Goal: Task Accomplishment & Management: Manage account settings

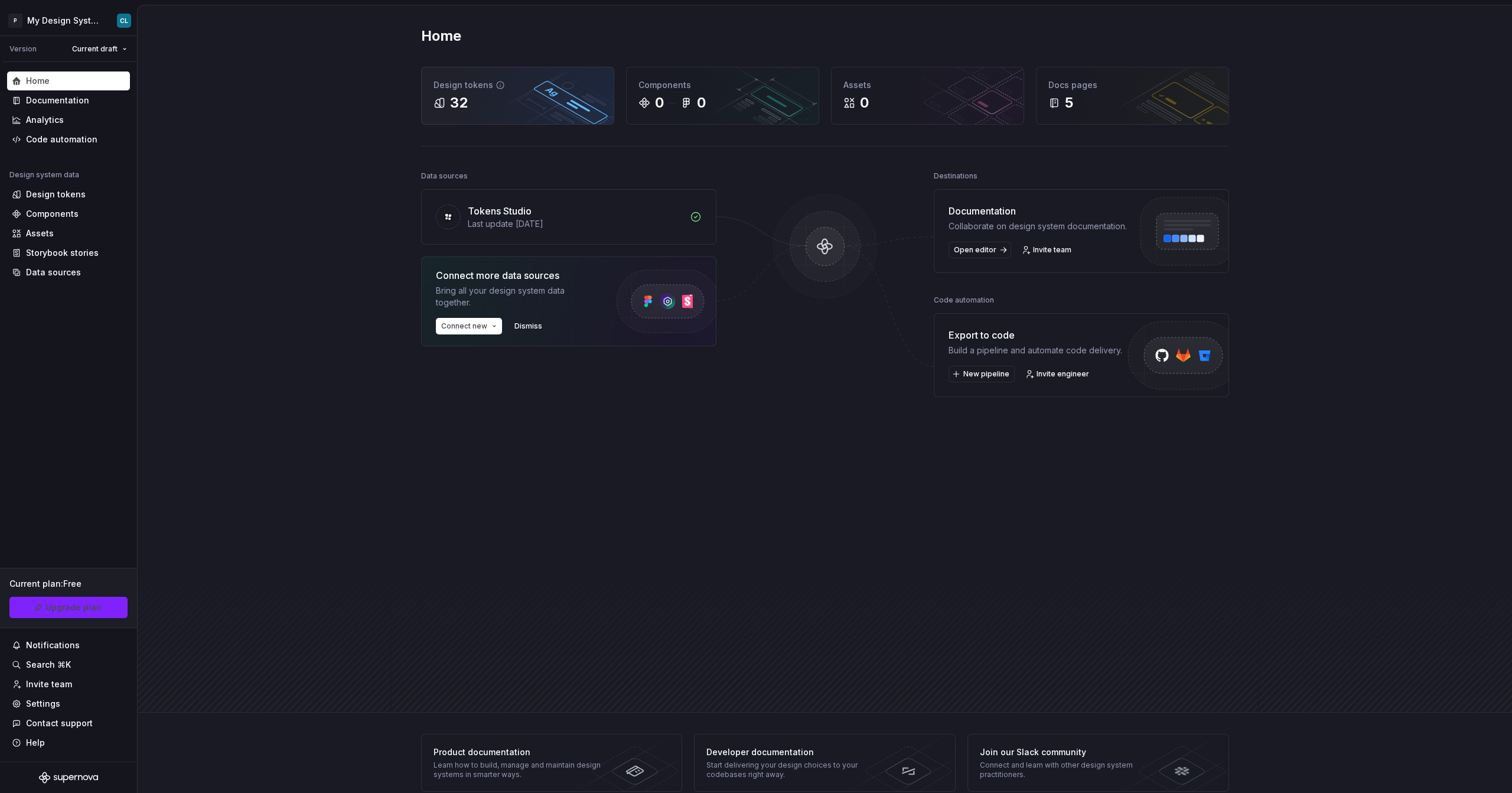
click at [496, 104] on div "32" at bounding box center [518, 103] width 169 height 19
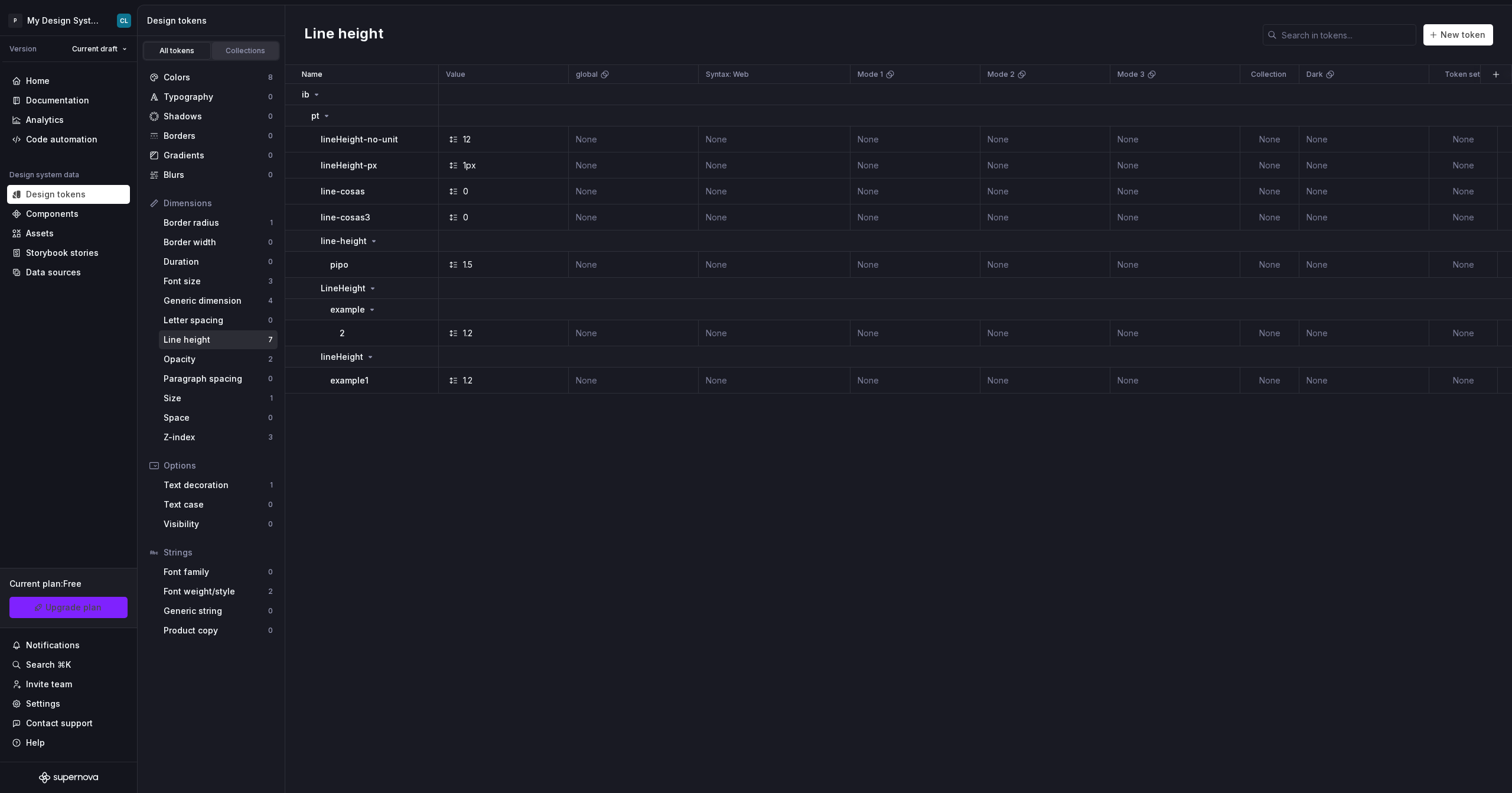
click at [235, 56] on link "Collections" at bounding box center [245, 50] width 67 height 17
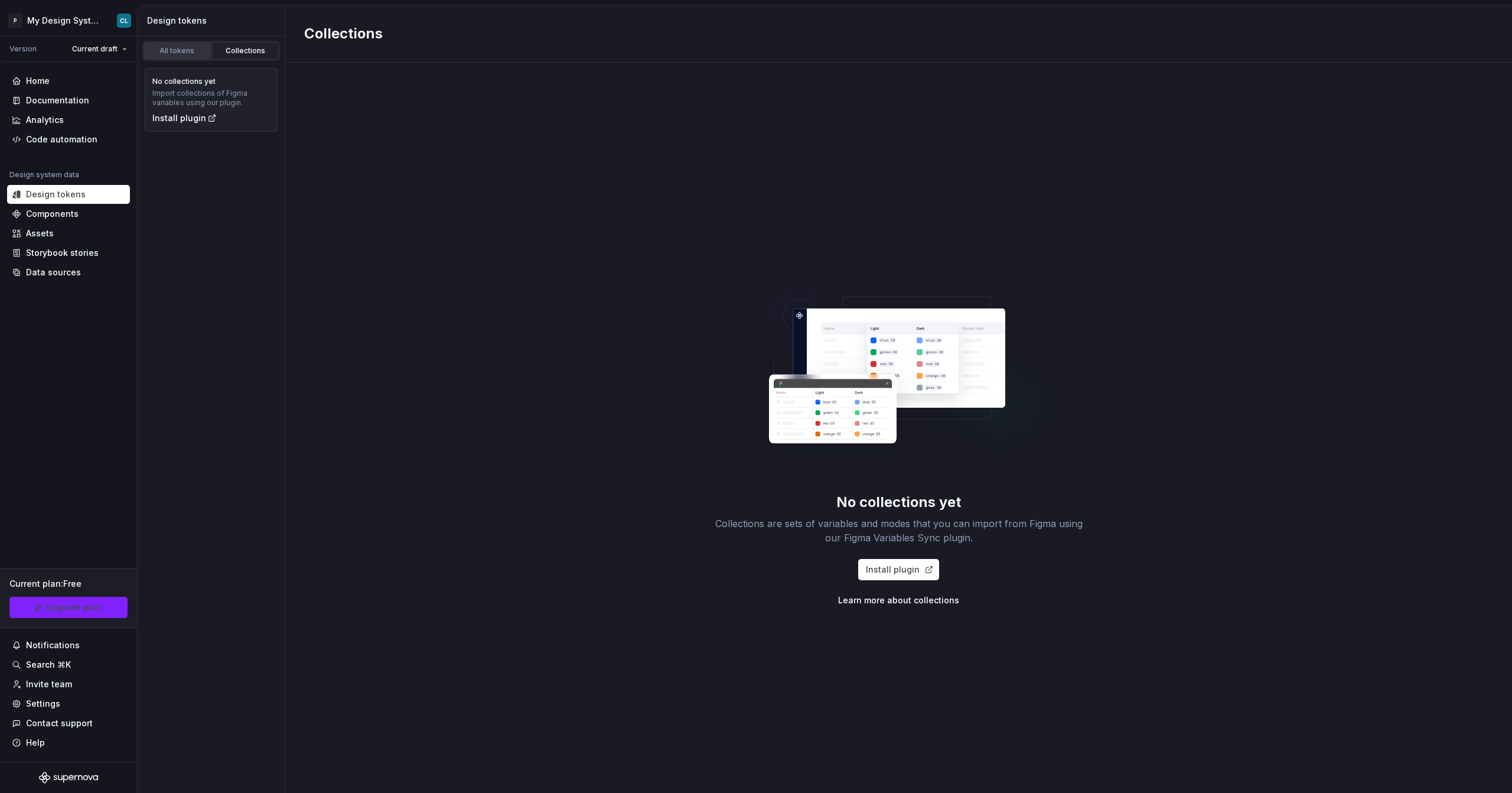
click at [198, 54] on div "All tokens" at bounding box center [177, 50] width 59 height 9
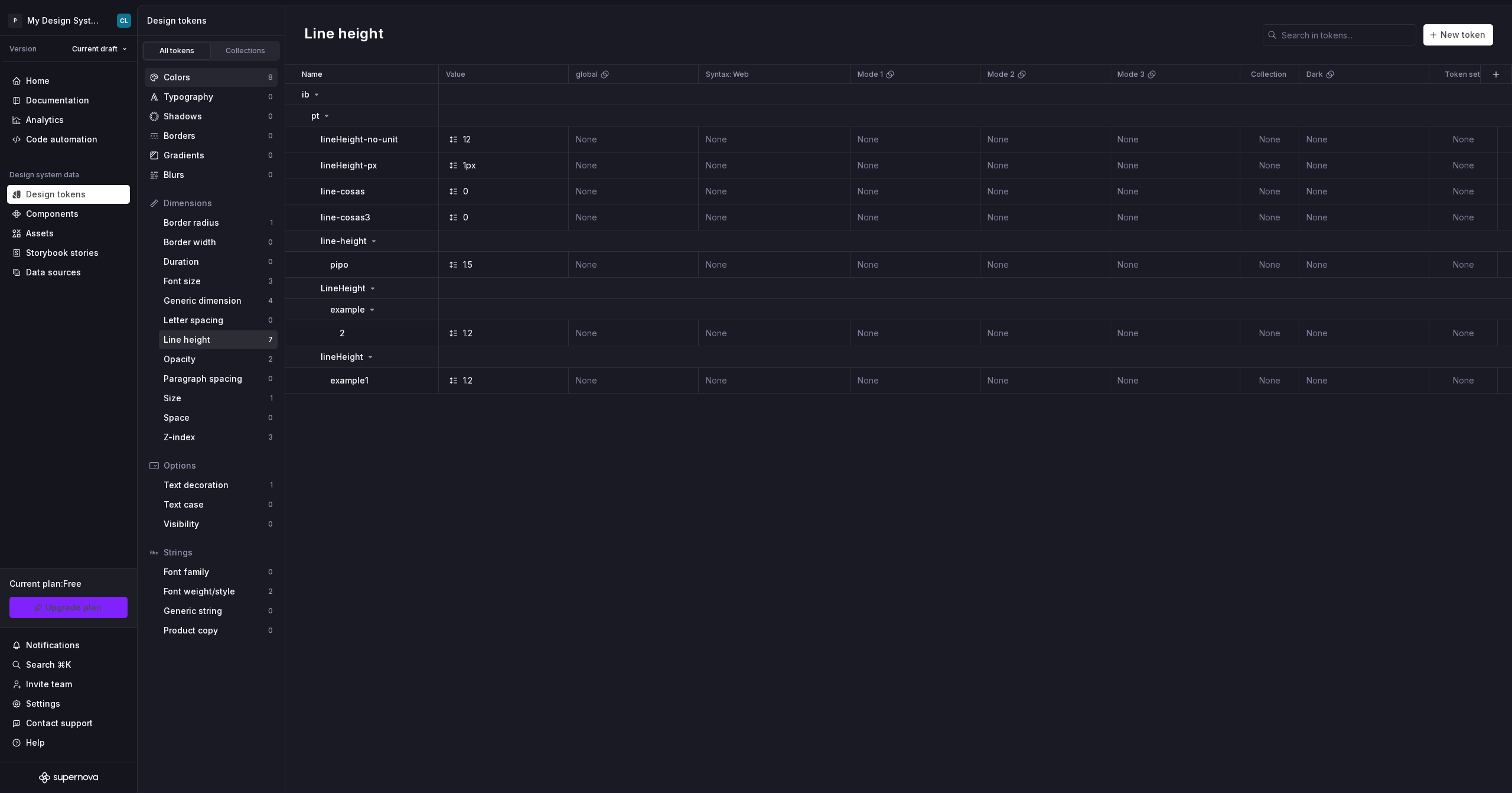
click at [193, 71] on div "Colors 8" at bounding box center [211, 77] width 133 height 19
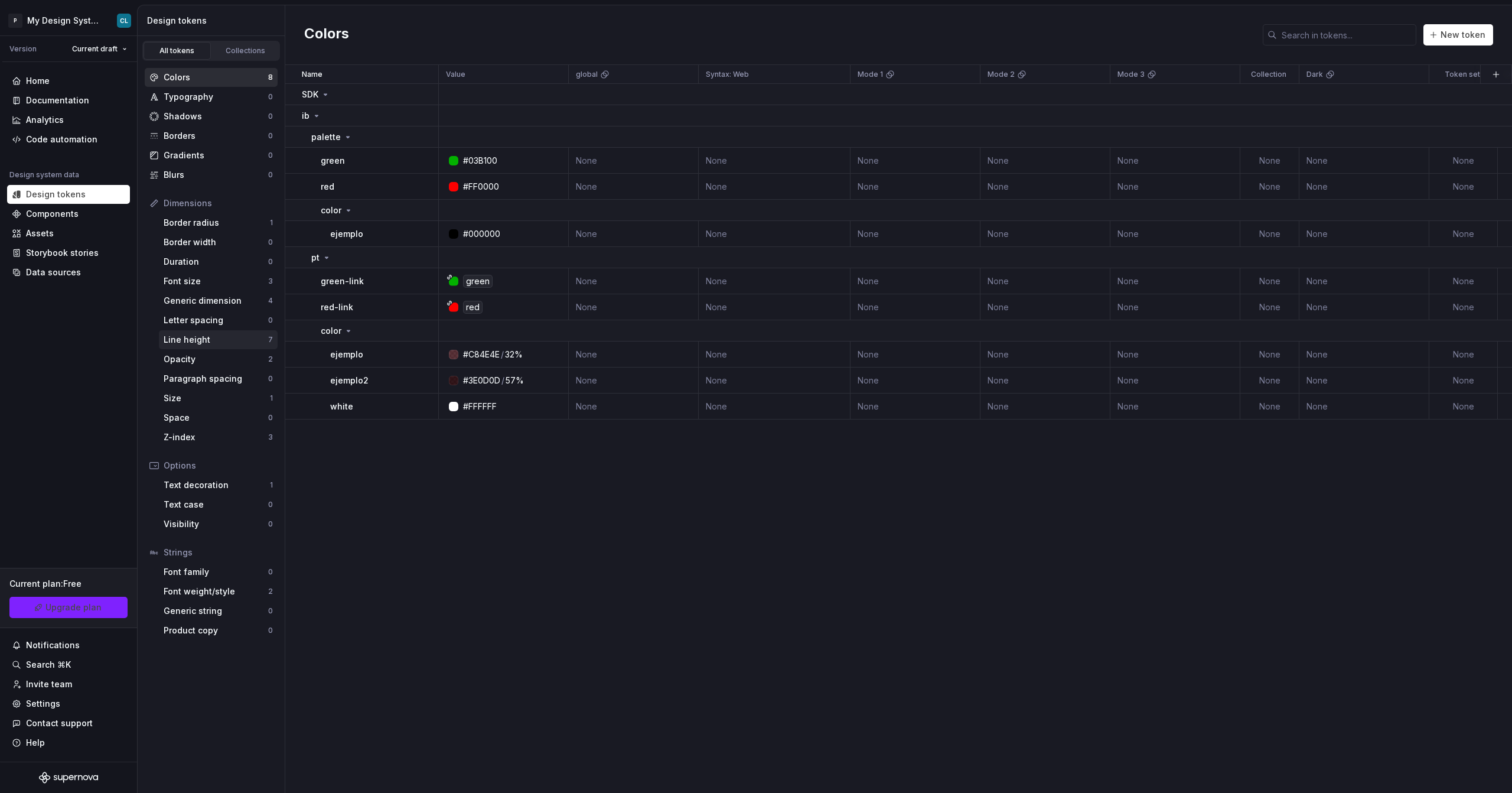
click at [195, 339] on div "Line height" at bounding box center [216, 339] width 104 height 12
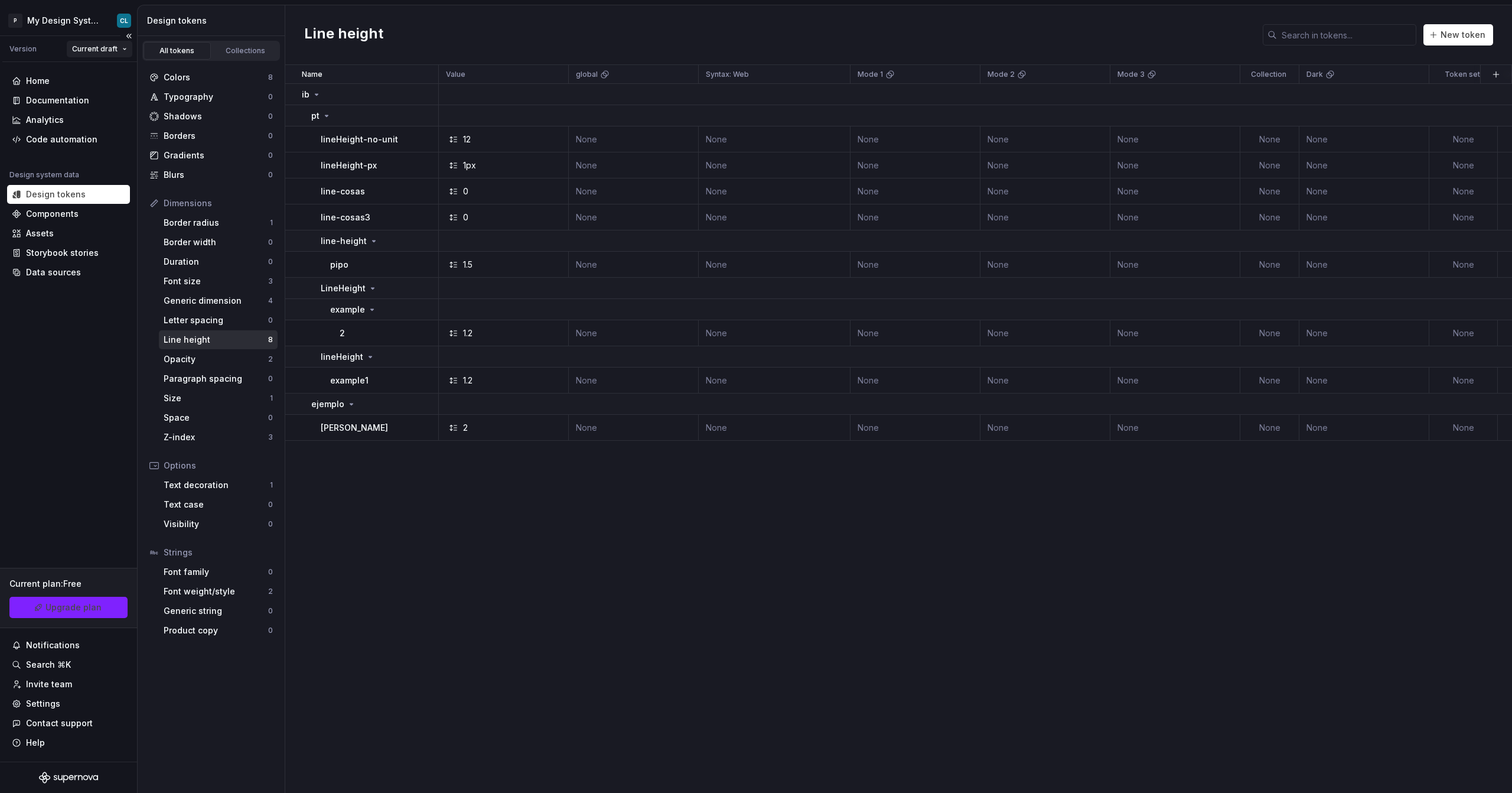
click at [114, 47] on html "P My Design System CL Version Current draft Home Documentation Analytics Code a…" at bounding box center [756, 396] width 1512 height 793
click at [104, 20] on html "P My Design System CL Version Current draft Home Documentation Analytics Code a…" at bounding box center [756, 396] width 1512 height 793
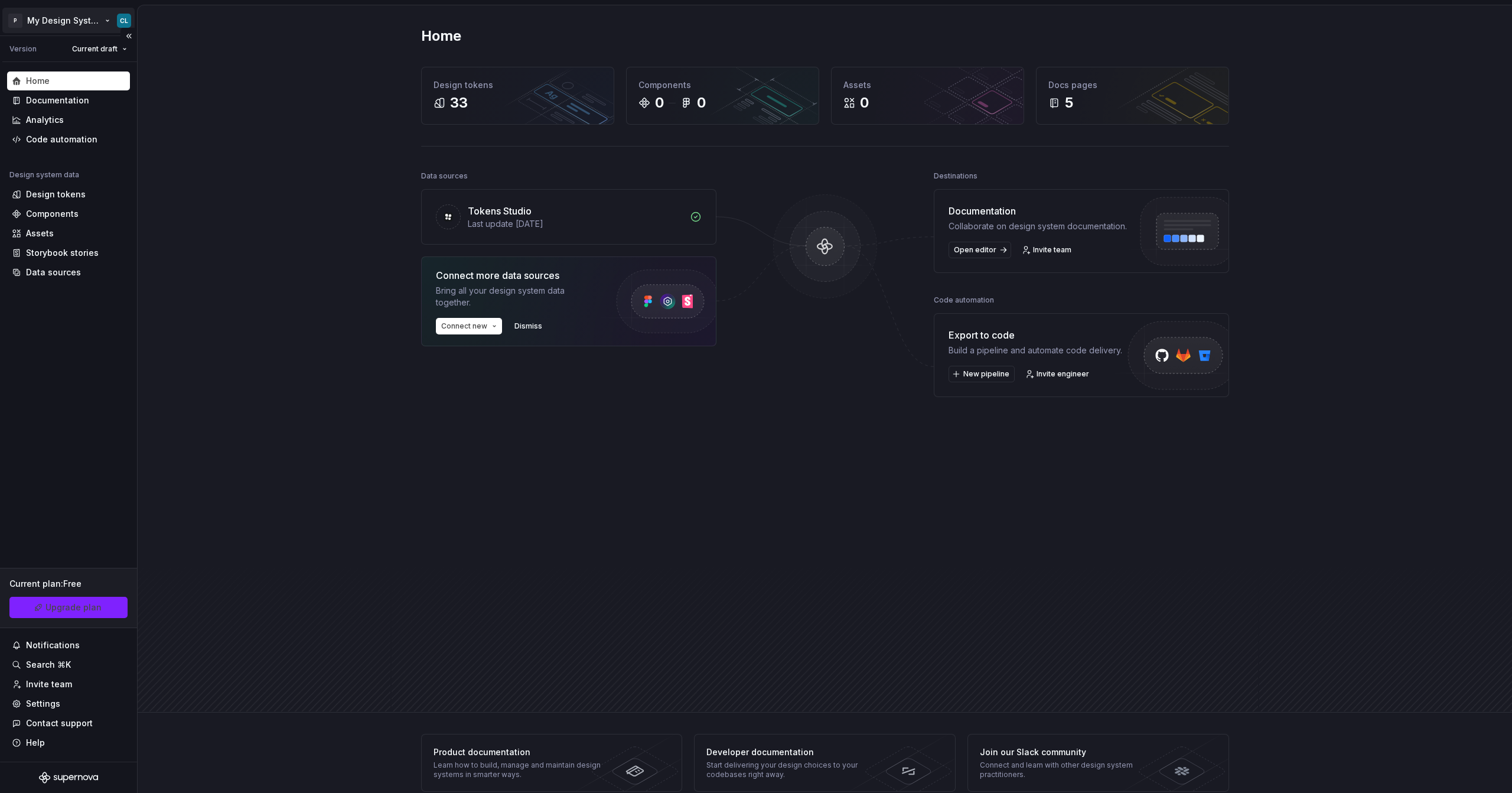
click at [98, 31] on html "P My Design System CL Version Current draft Home Documentation Analytics Code a…" at bounding box center [756, 396] width 1512 height 793
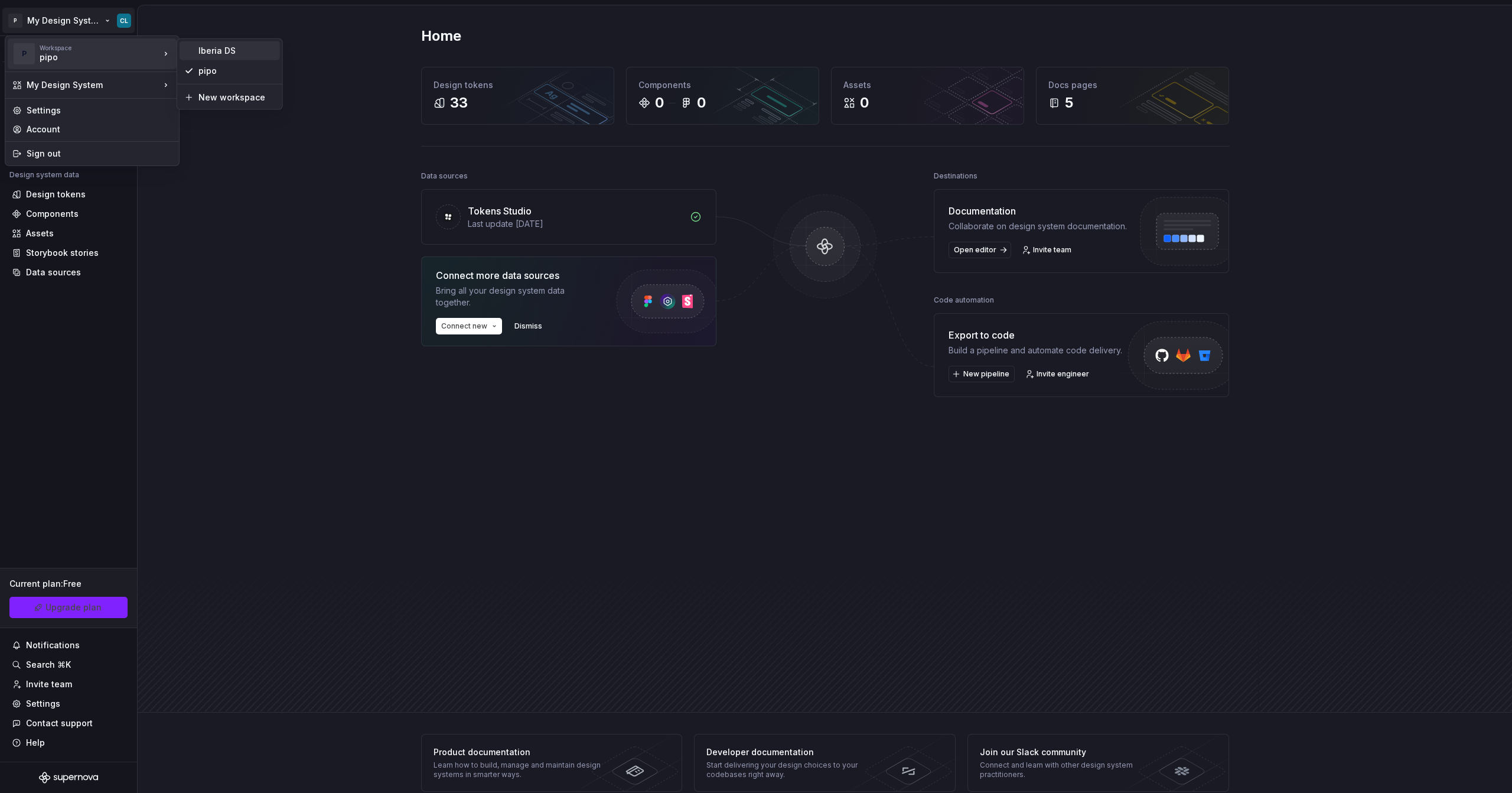
click at [217, 44] on div "Iberia DS" at bounding box center [230, 50] width 101 height 19
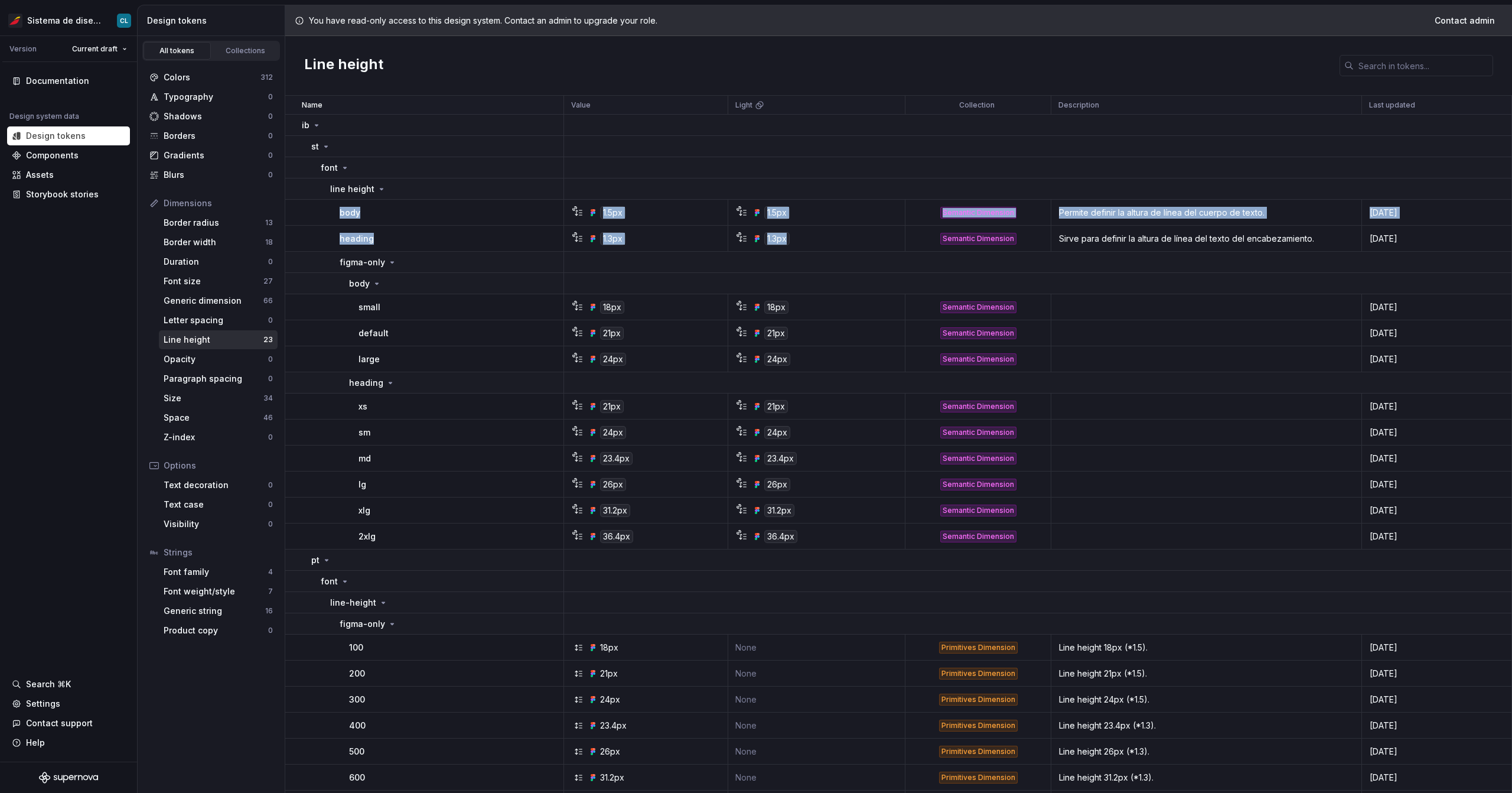
drag, startPoint x: 329, startPoint y: 208, endPoint x: 886, endPoint y: 244, distance: 558.2
click at [886, 244] on tbody "ib st font line height body 1.5px 1.5px Semantic Dimension Permite definir la a…" at bounding box center [898, 552] width 1226 height 875
drag, startPoint x: 326, startPoint y: 259, endPoint x: 1473, endPoint y: 536, distance: 1180.0
click at [1473, 536] on tbody "ib st font line height body 1.5px 1.5px Semantic Dimension Permite definir la a…" at bounding box center [898, 552] width 1226 height 875
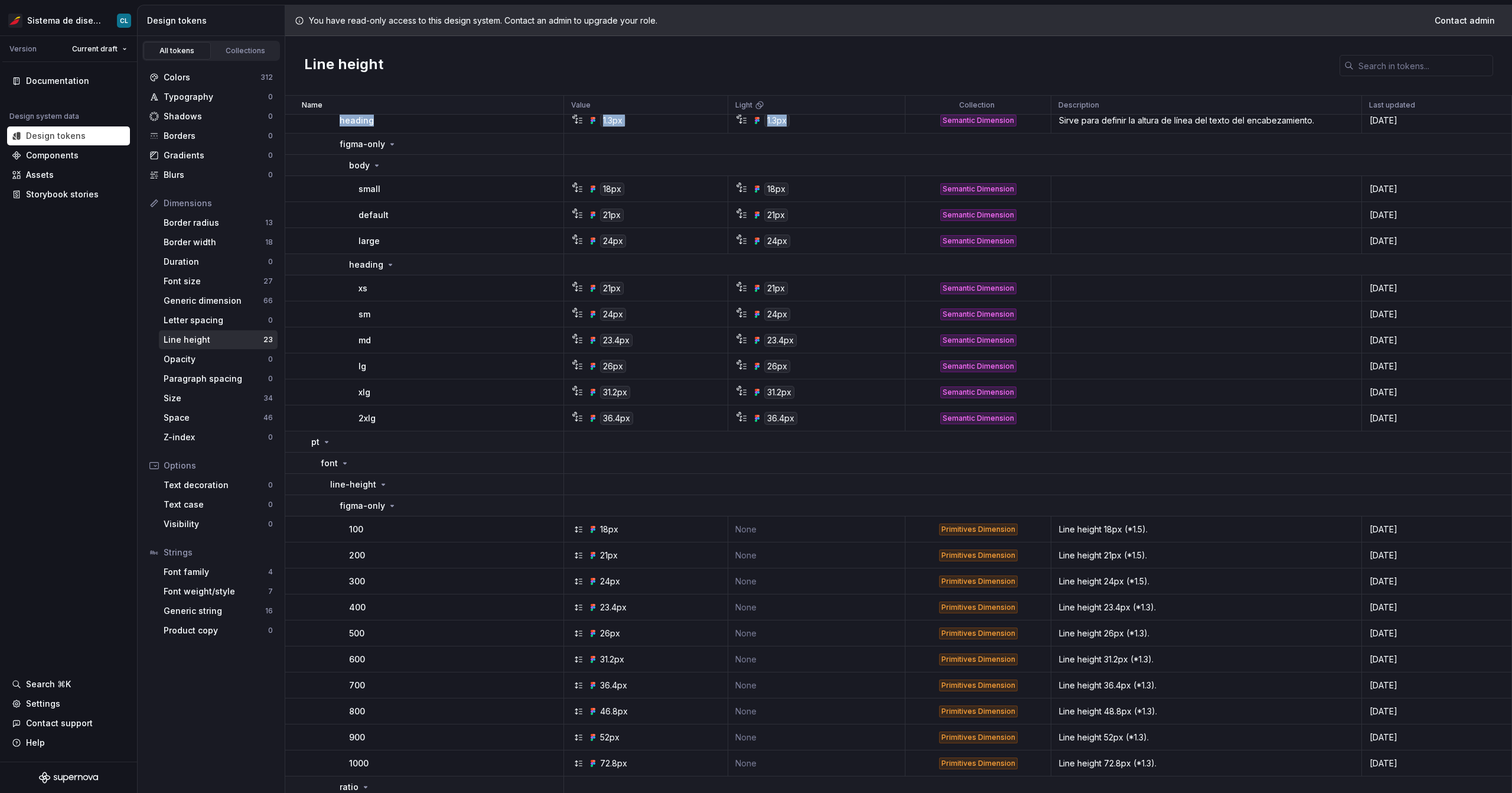
scroll to position [29, 0]
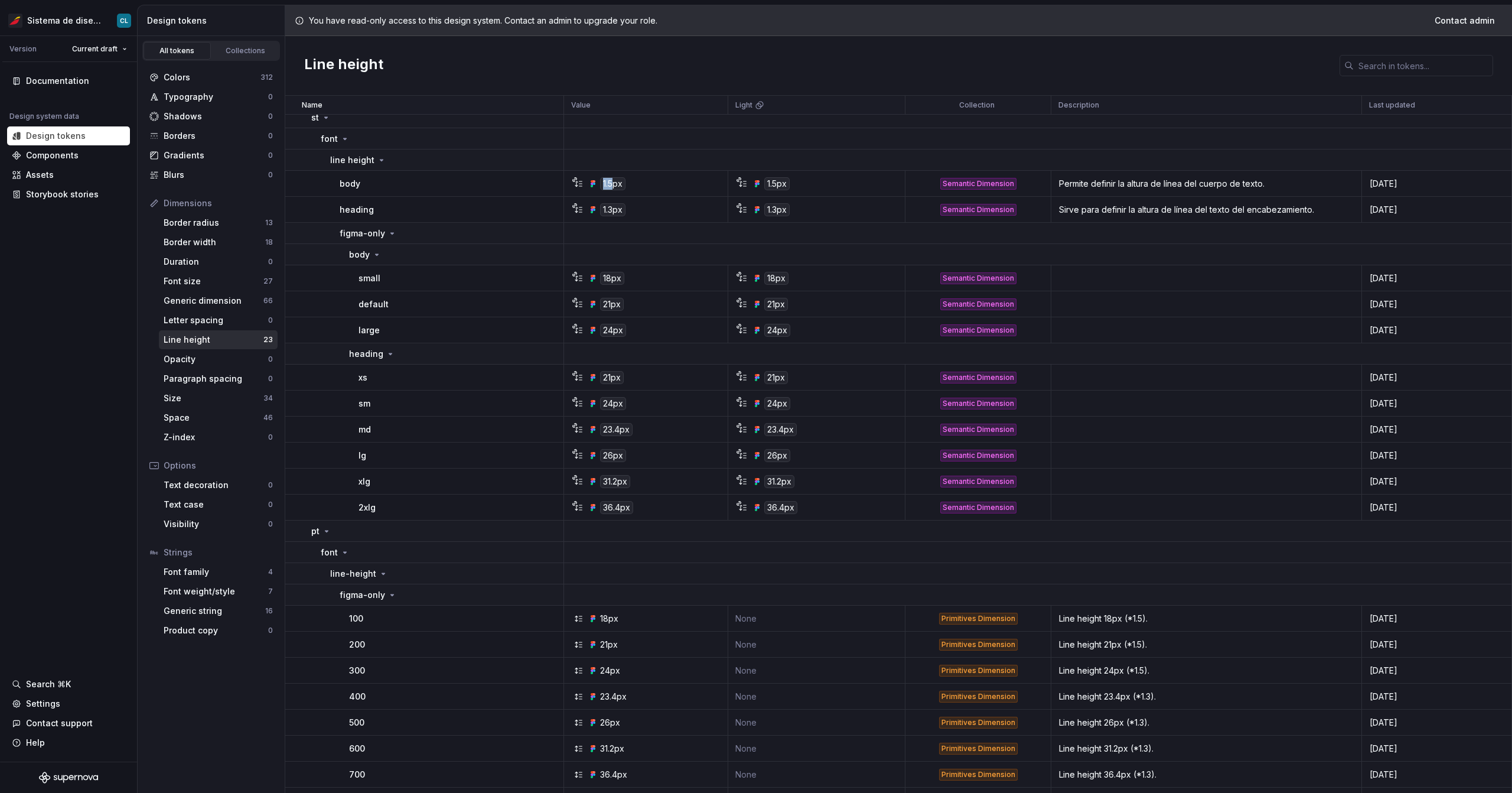
drag, startPoint x: 613, startPoint y: 183, endPoint x: 599, endPoint y: 182, distance: 14.0
click at [600, 182] on div "1.5px" at bounding box center [613, 183] width 26 height 13
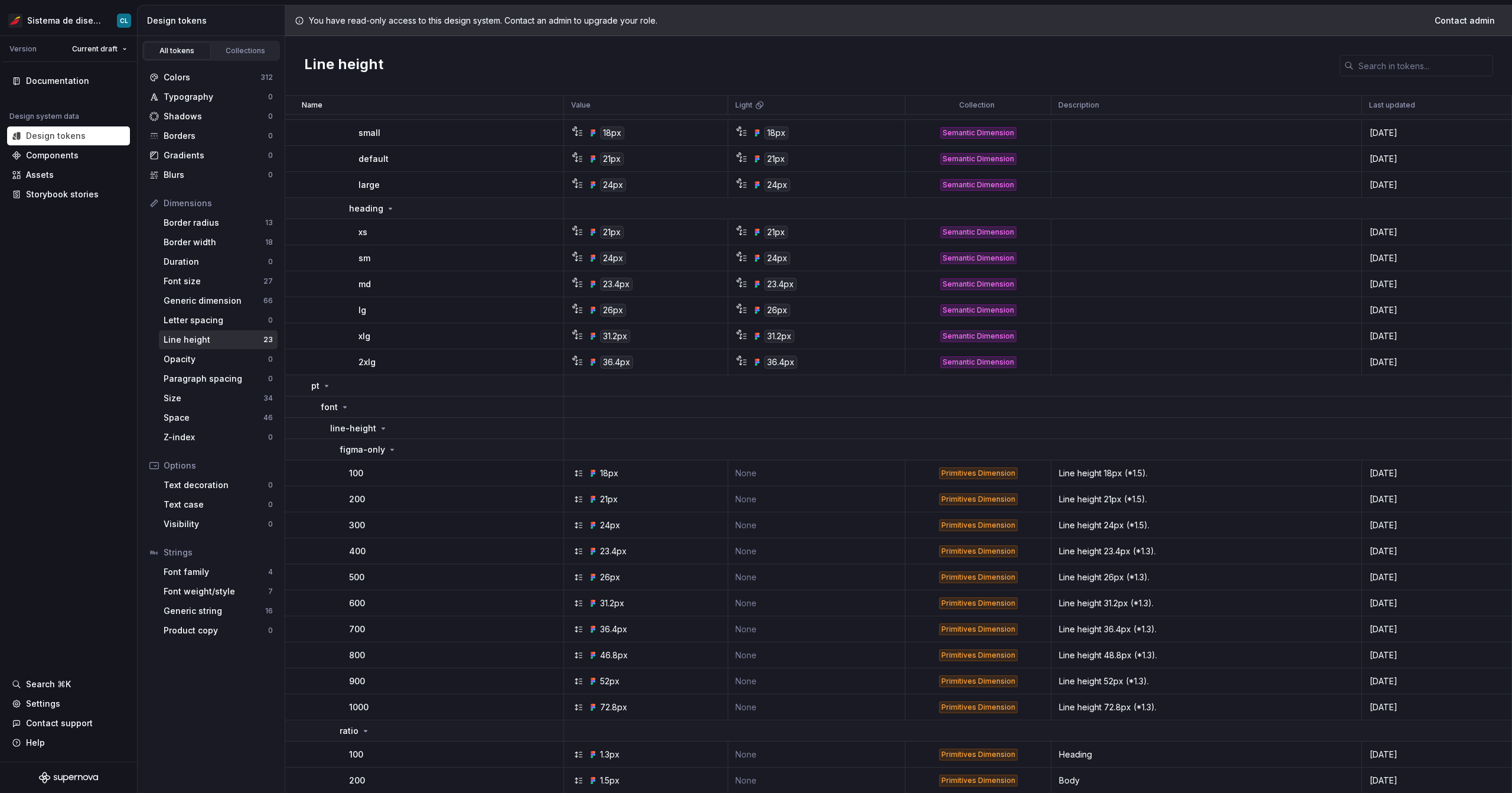
scroll to position [0, 0]
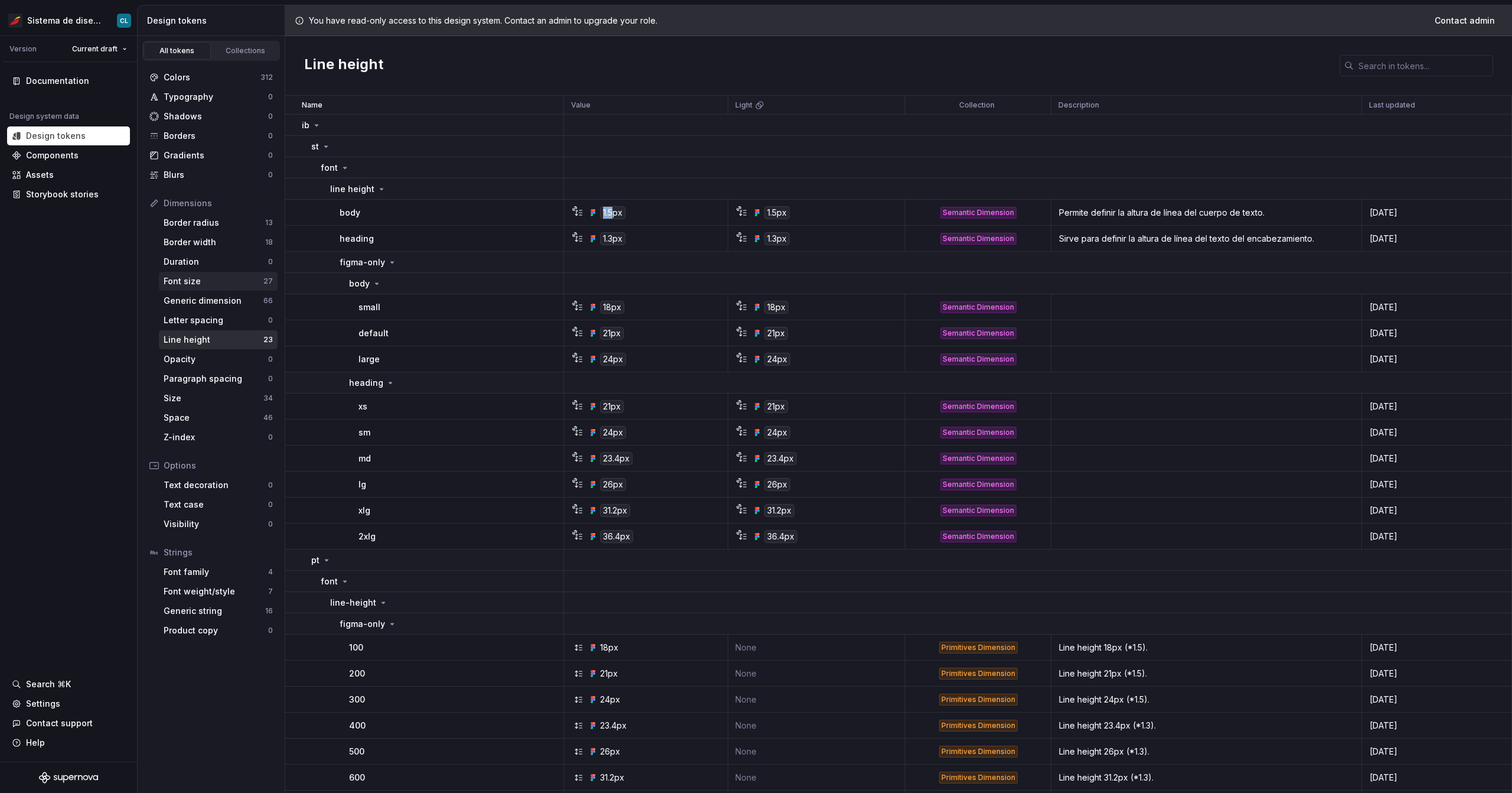
click at [202, 280] on div "Font size" at bounding box center [214, 281] width 100 height 12
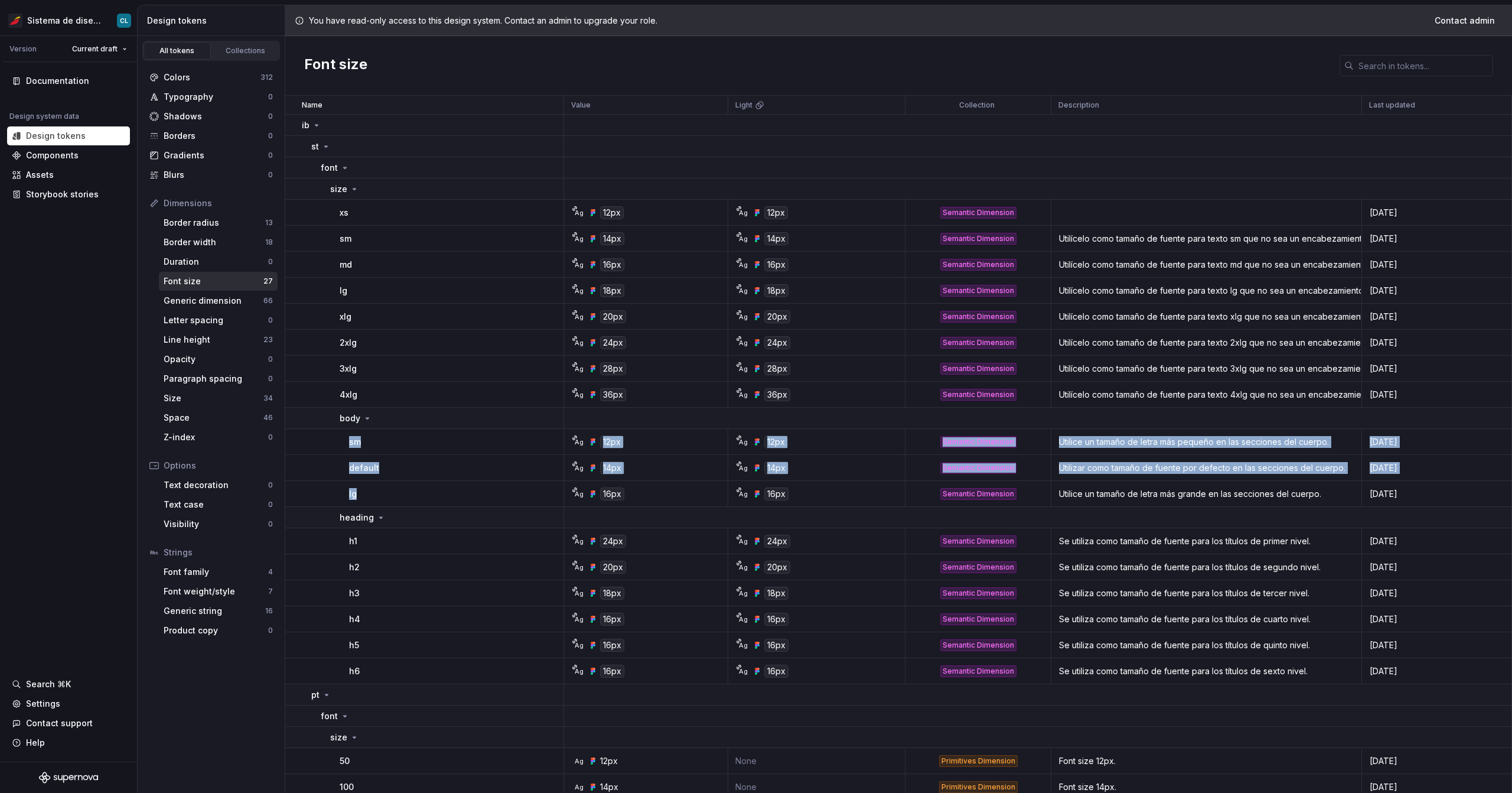
drag, startPoint x: 340, startPoint y: 443, endPoint x: 390, endPoint y: 501, distance: 76.6
click at [390, 501] on tbody "ib st font size xs Ag 12px Ag 12px Semantic Dimension 18 days ago sm Ag 14px Ag…" at bounding box center [898, 561] width 1226 height 893
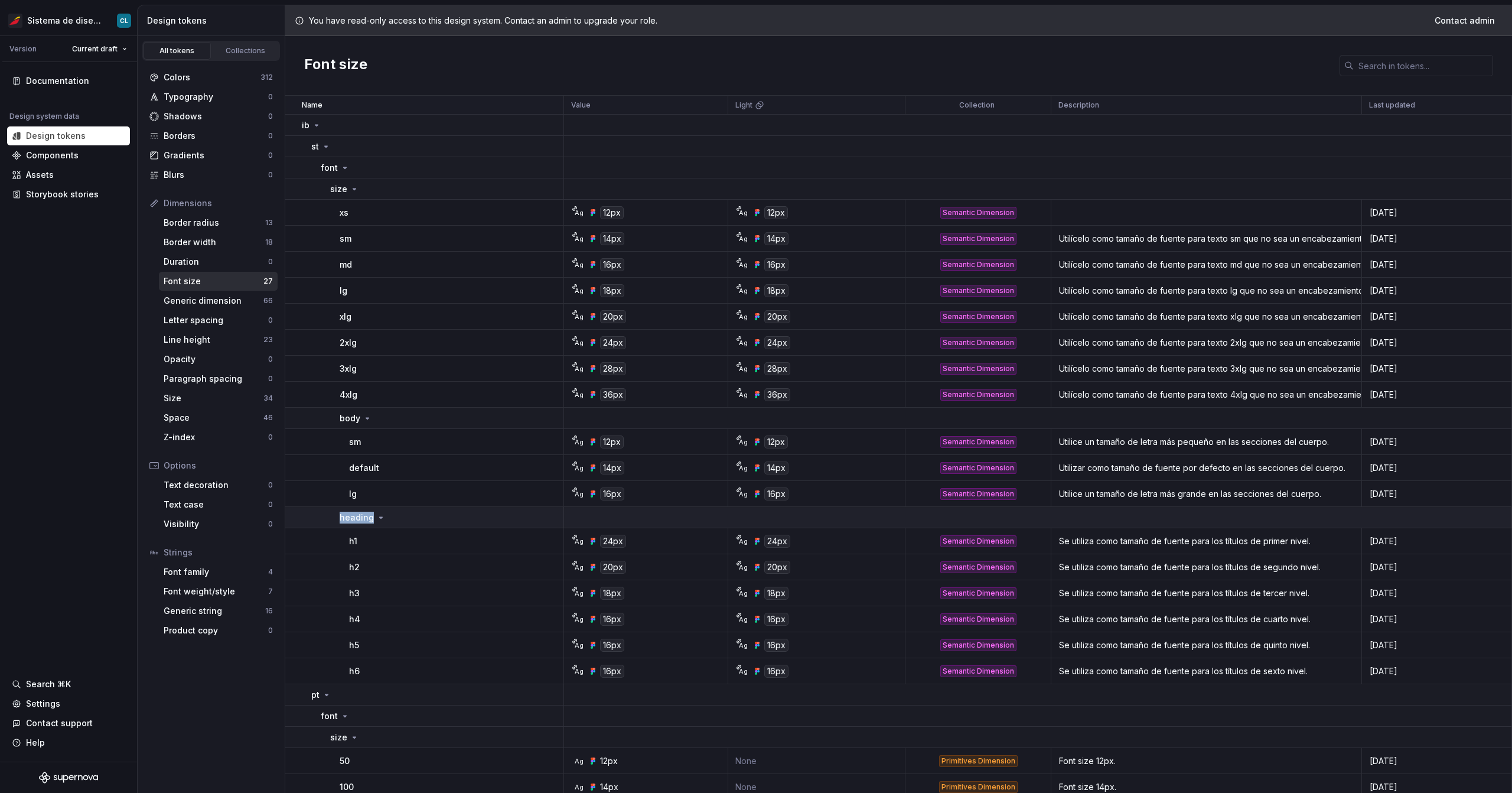
drag, startPoint x: 335, startPoint y: 512, endPoint x: 389, endPoint y: 515, distance: 54.1
click at [389, 515] on td "heading" at bounding box center [424, 517] width 279 height 21
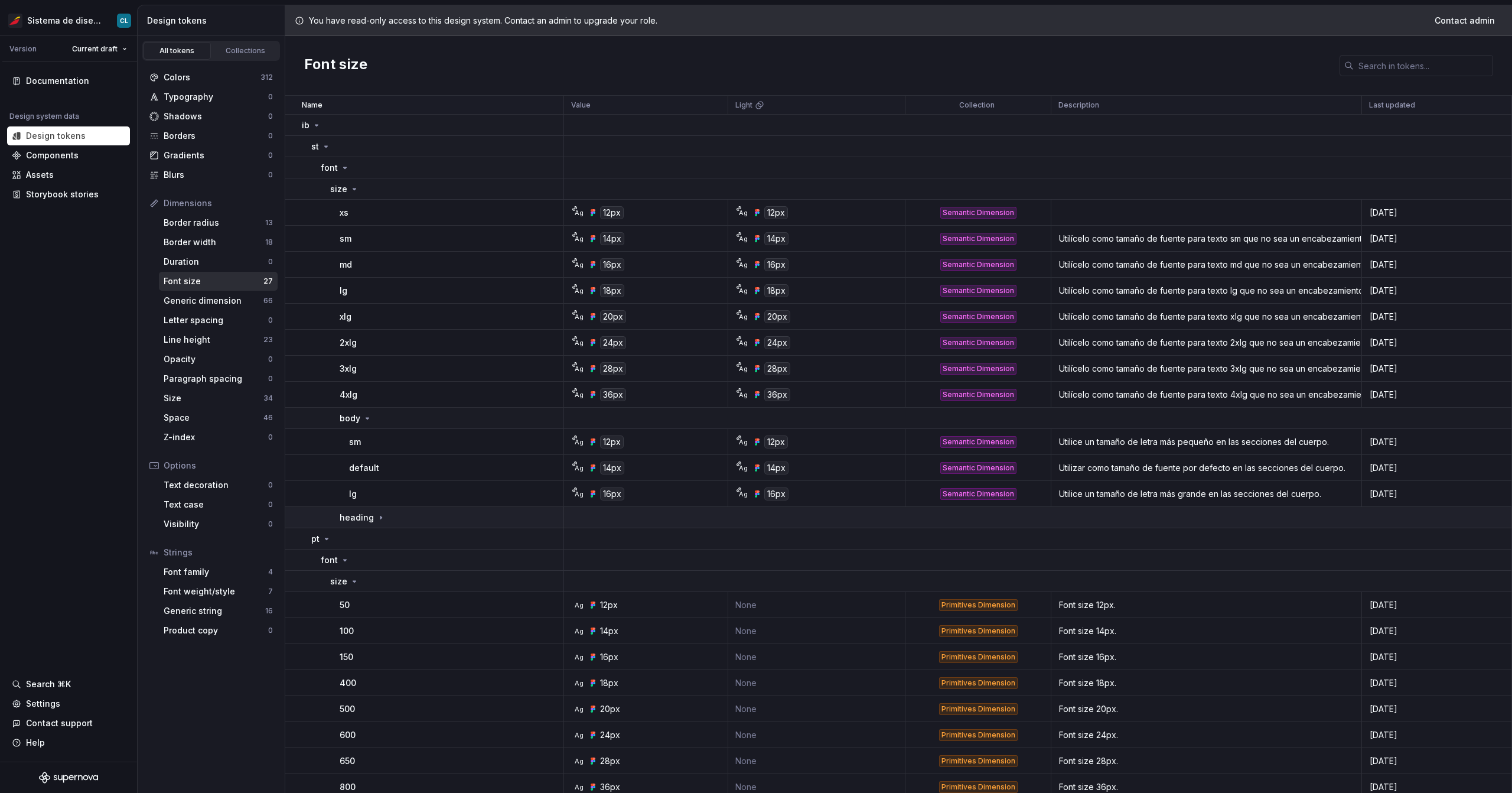
click at [376, 519] on icon at bounding box center [380, 517] width 9 height 9
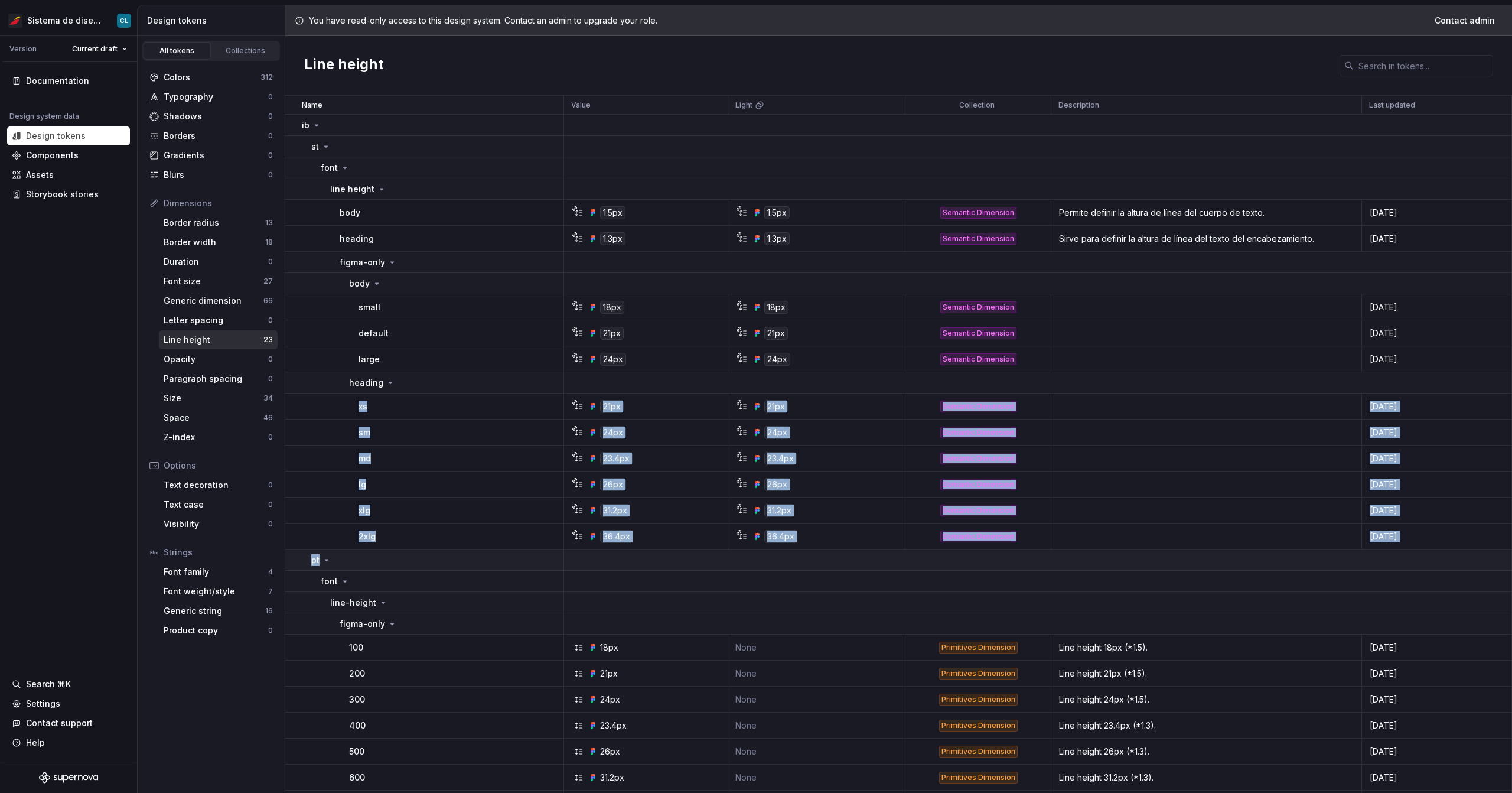
drag, startPoint x: 351, startPoint y: 402, endPoint x: 418, endPoint y: 554, distance: 166.1
click at [418, 554] on tbody "ib st font line height body 1.5px 1.5px Semantic Dimension Permite definir la a…" at bounding box center [898, 552] width 1226 height 875
click at [412, 541] on div "2xlg" at bounding box center [460, 536] width 204 height 12
drag, startPoint x: 412, startPoint y: 541, endPoint x: 295, endPoint y: 402, distance: 181.7
click at [295, 402] on tbody "ib st font line height body 1.5px 1.5px Semantic Dimension Permite definir la a…" at bounding box center [898, 552] width 1226 height 875
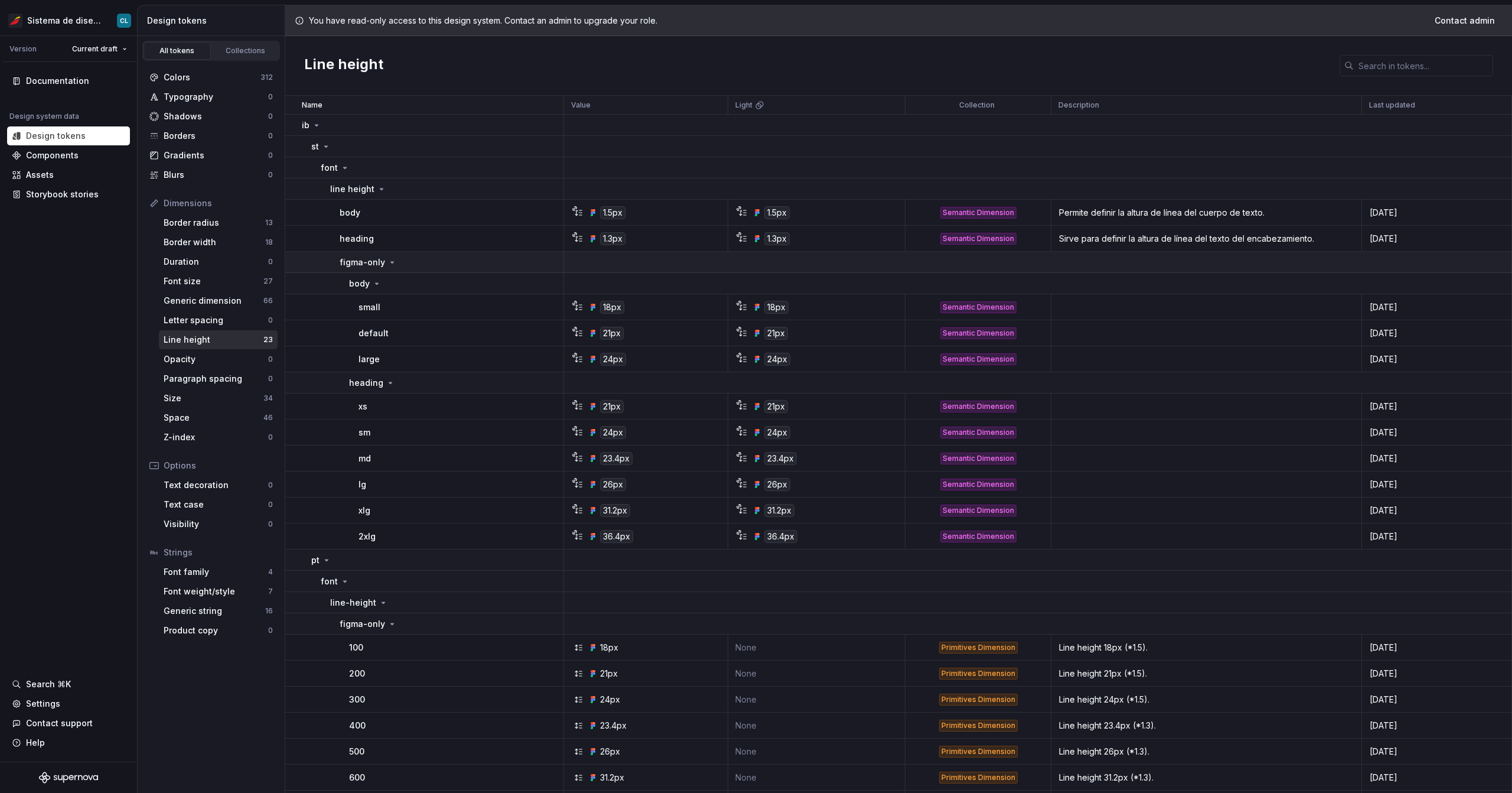
click at [411, 263] on div "figma-only" at bounding box center [452, 262] width 224 height 12
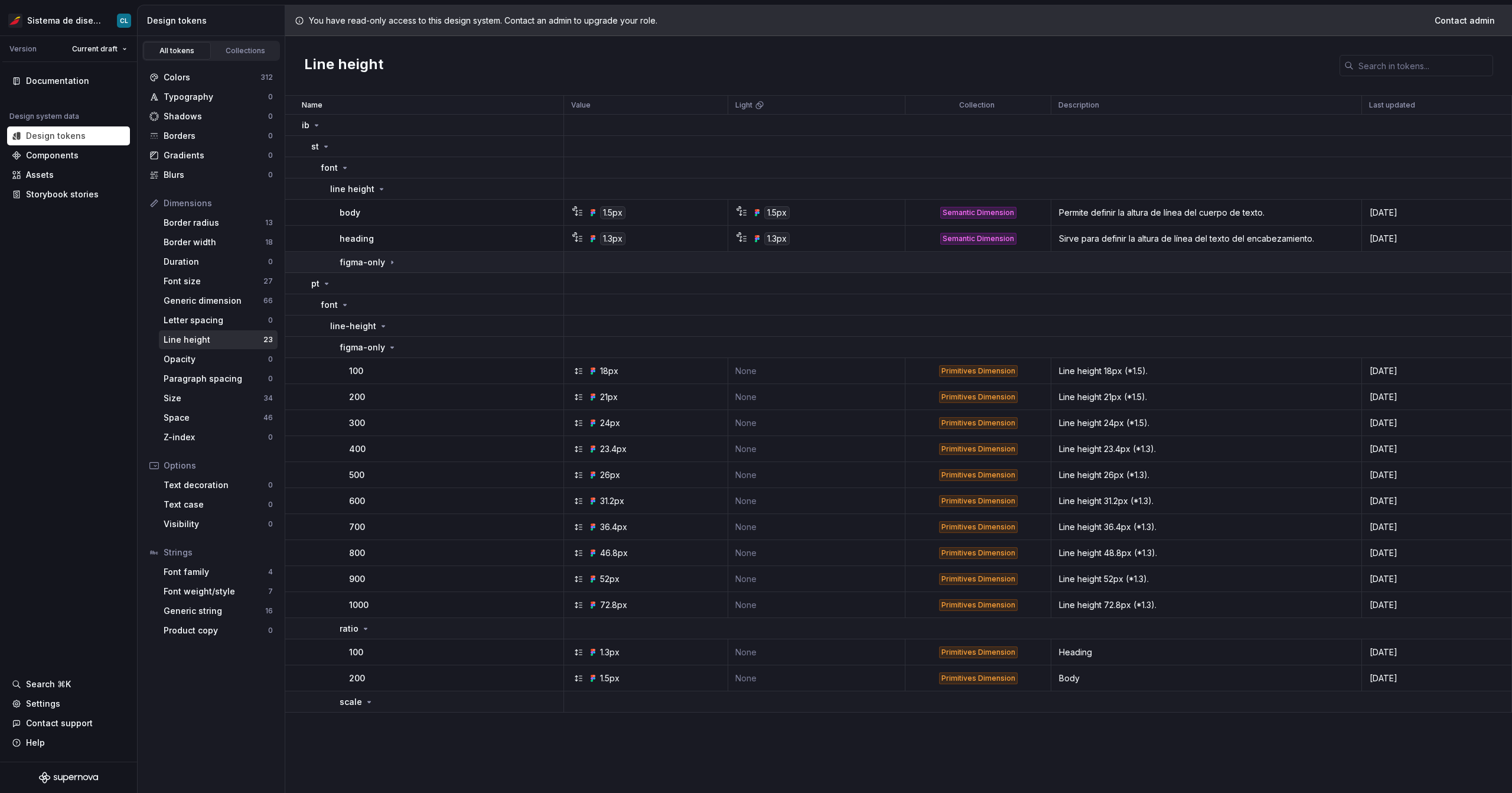
click at [388, 261] on icon at bounding box center [392, 262] width 9 height 9
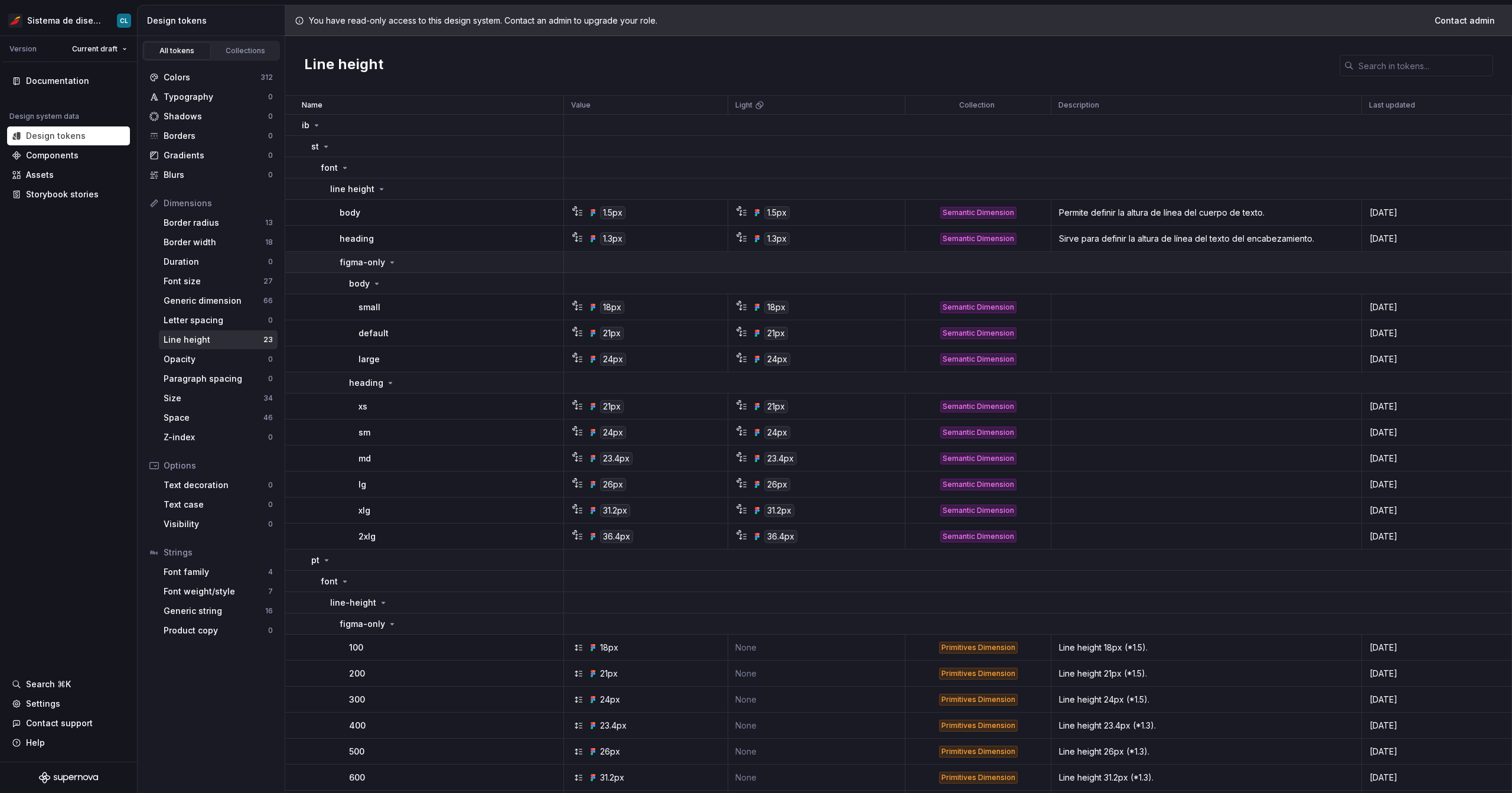
click at [388, 261] on icon at bounding box center [392, 262] width 9 height 9
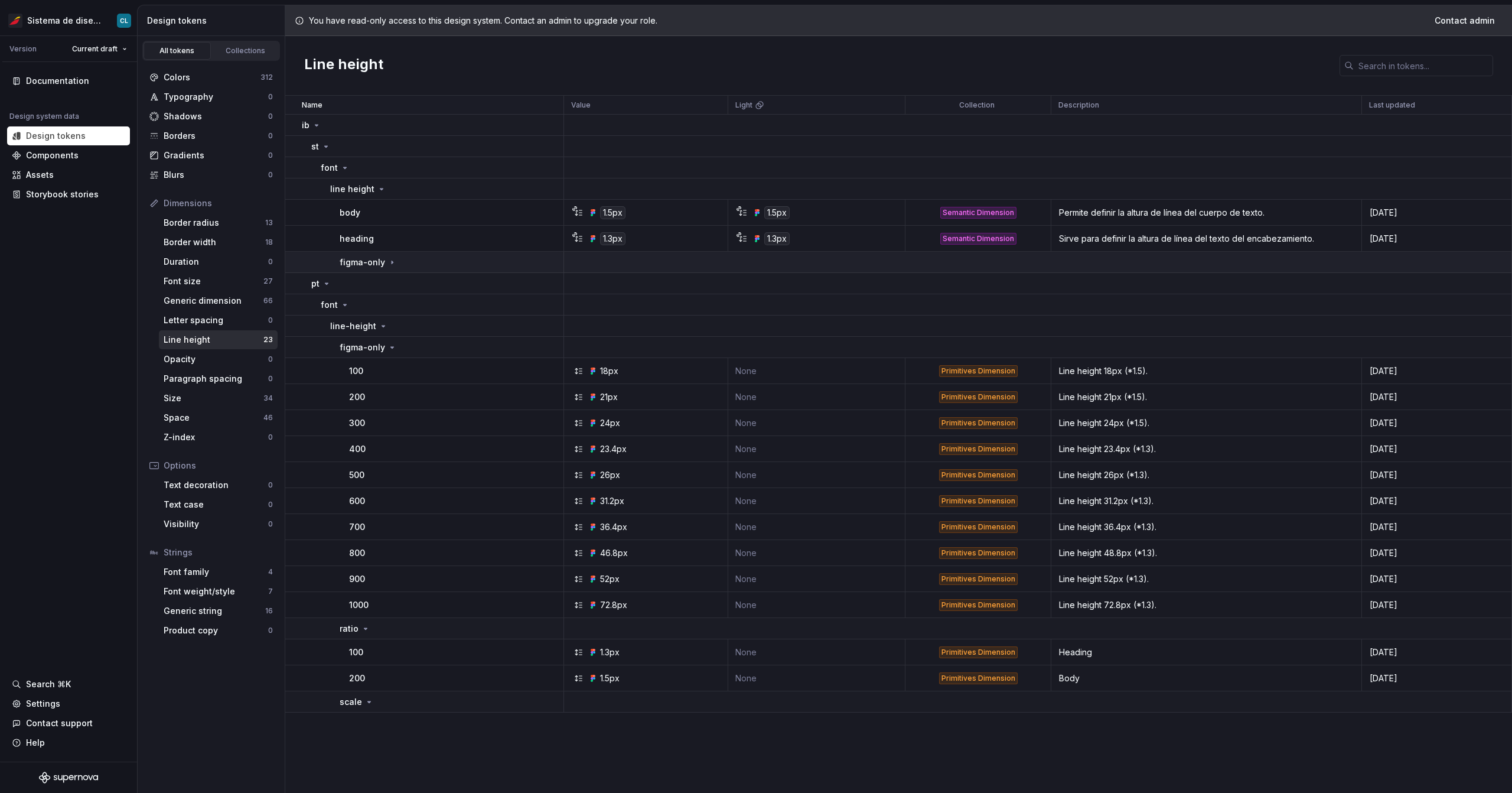
click at [388, 261] on icon at bounding box center [392, 262] width 9 height 9
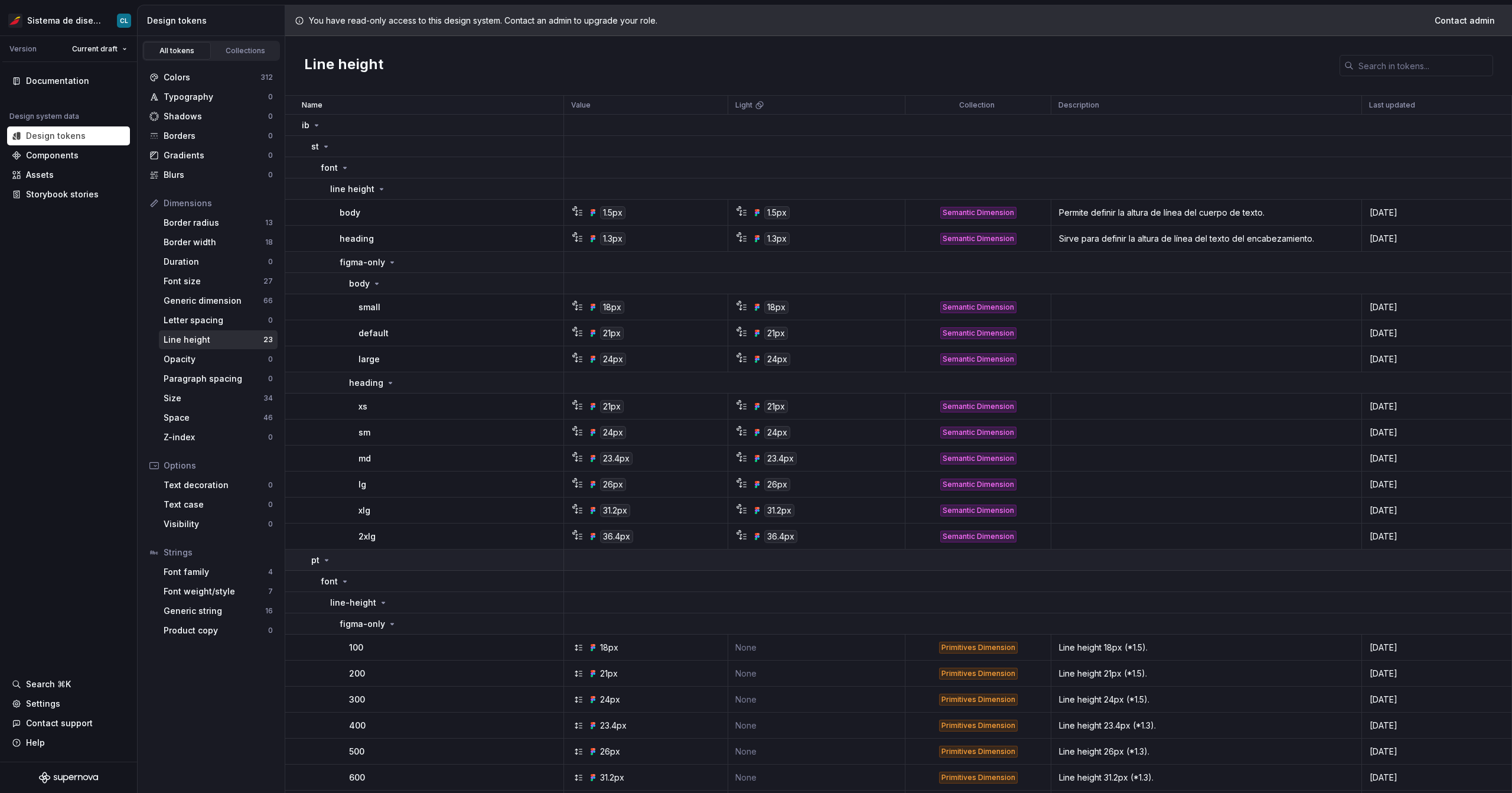
click at [411, 567] on td "pt" at bounding box center [424, 559] width 279 height 21
drag, startPoint x: 161, startPoint y: 205, endPoint x: 210, endPoint y: 205, distance: 49.0
click at [210, 205] on div "Dimensions" at bounding box center [211, 203] width 124 height 12
drag, startPoint x: 199, startPoint y: 555, endPoint x: 155, endPoint y: 552, distance: 44.1
click at [155, 552] on div "Strings" at bounding box center [211, 552] width 124 height 12
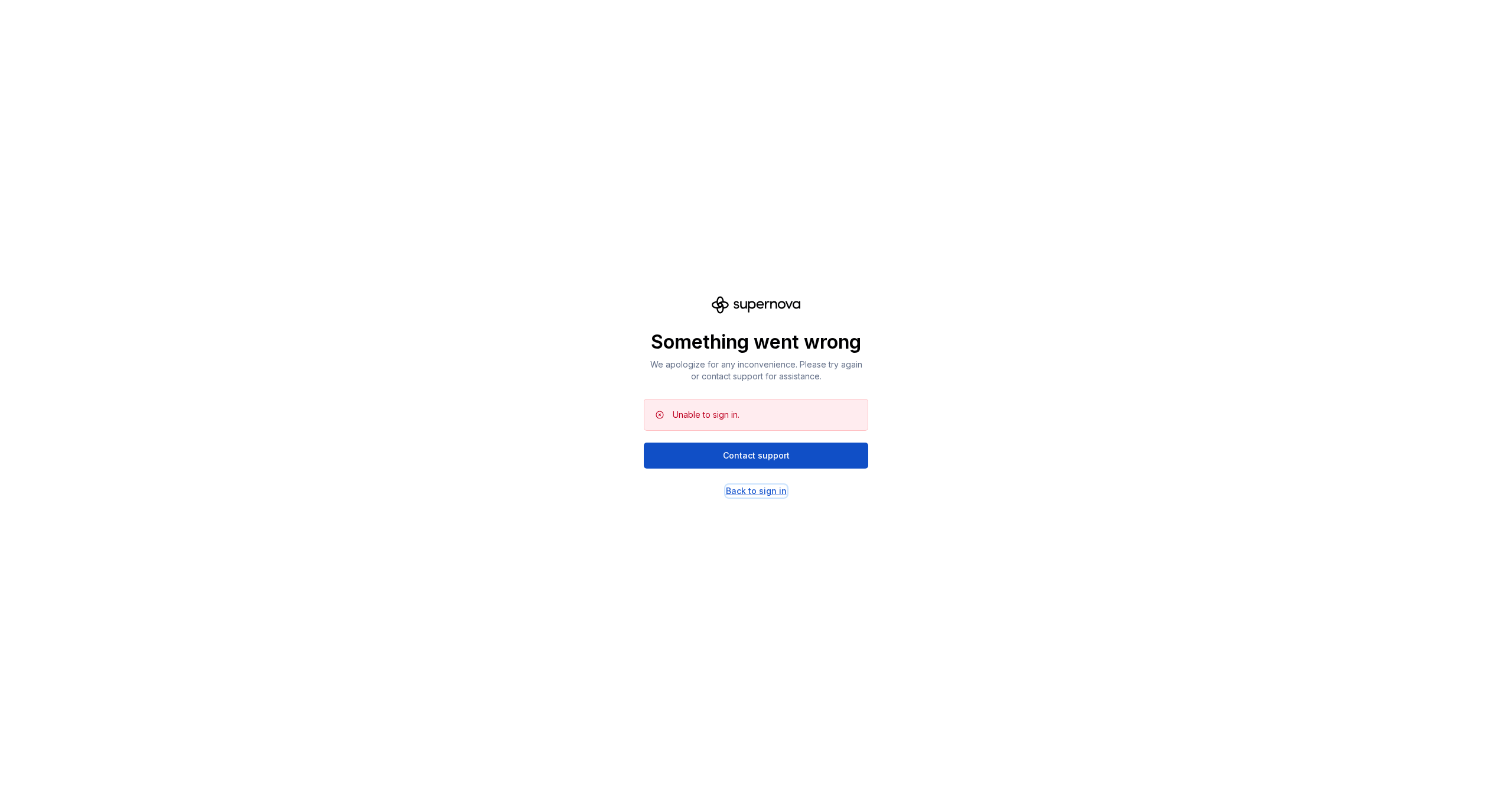
click at [778, 490] on div "Back to sign in" at bounding box center [756, 490] width 60 height 12
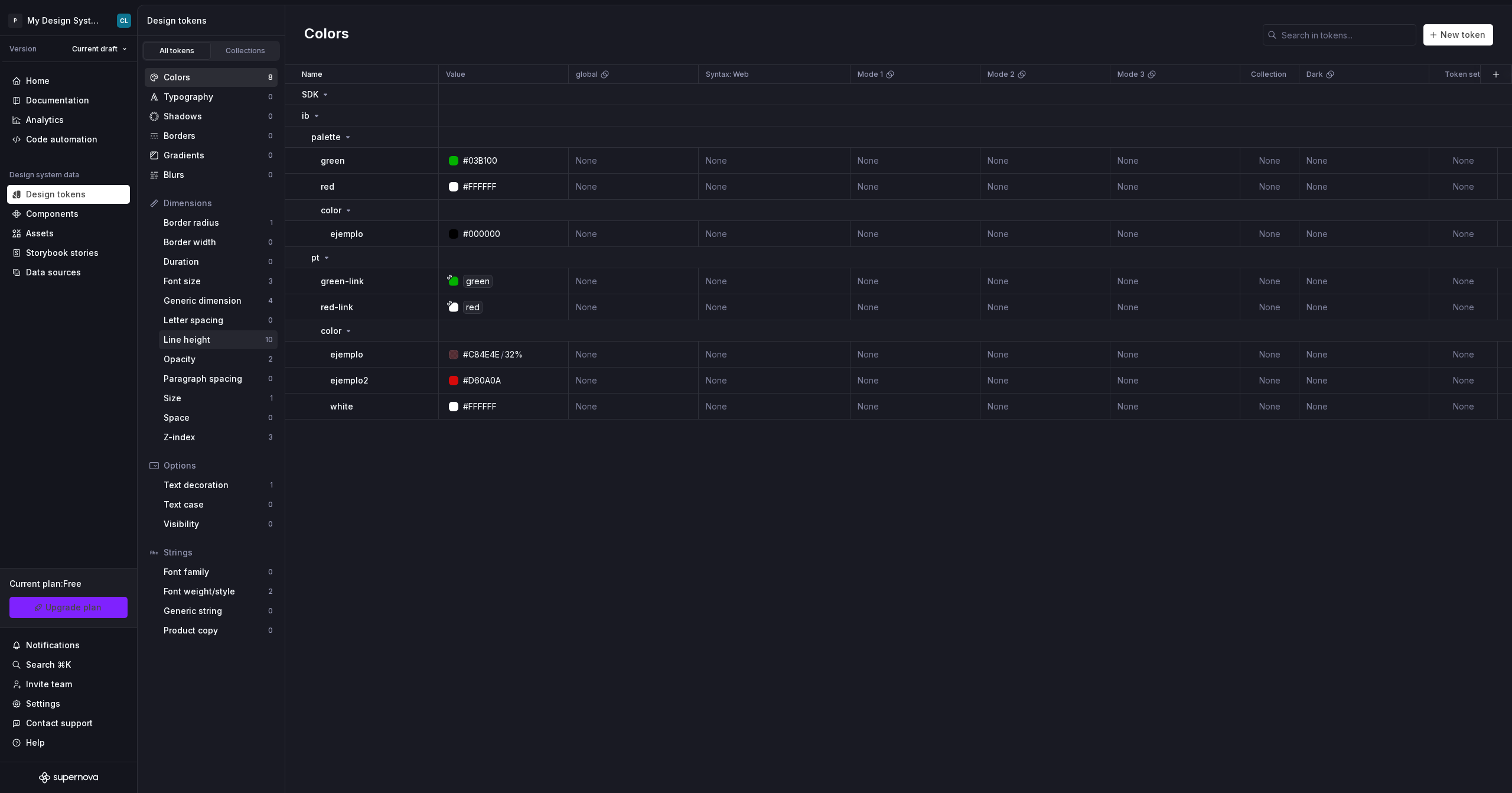
click at [208, 344] on div "Line height" at bounding box center [214, 339] width 102 height 12
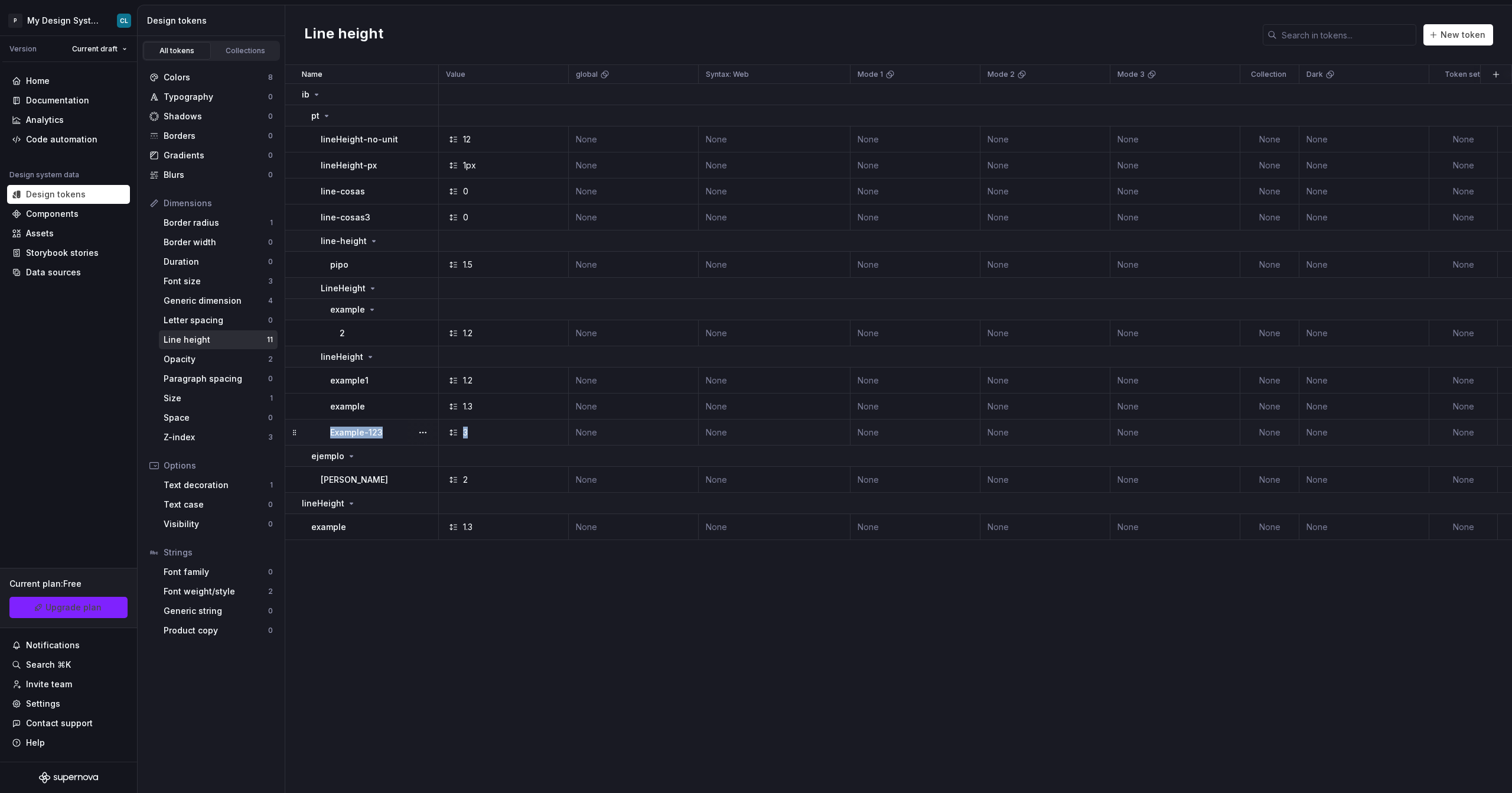
drag, startPoint x: 512, startPoint y: 433, endPoint x: 312, endPoint y: 433, distance: 200.0
click at [312, 433] on tr "Example-123 3 None None None None None None None None less than a minute ago" at bounding box center [1007, 433] width 1445 height 26
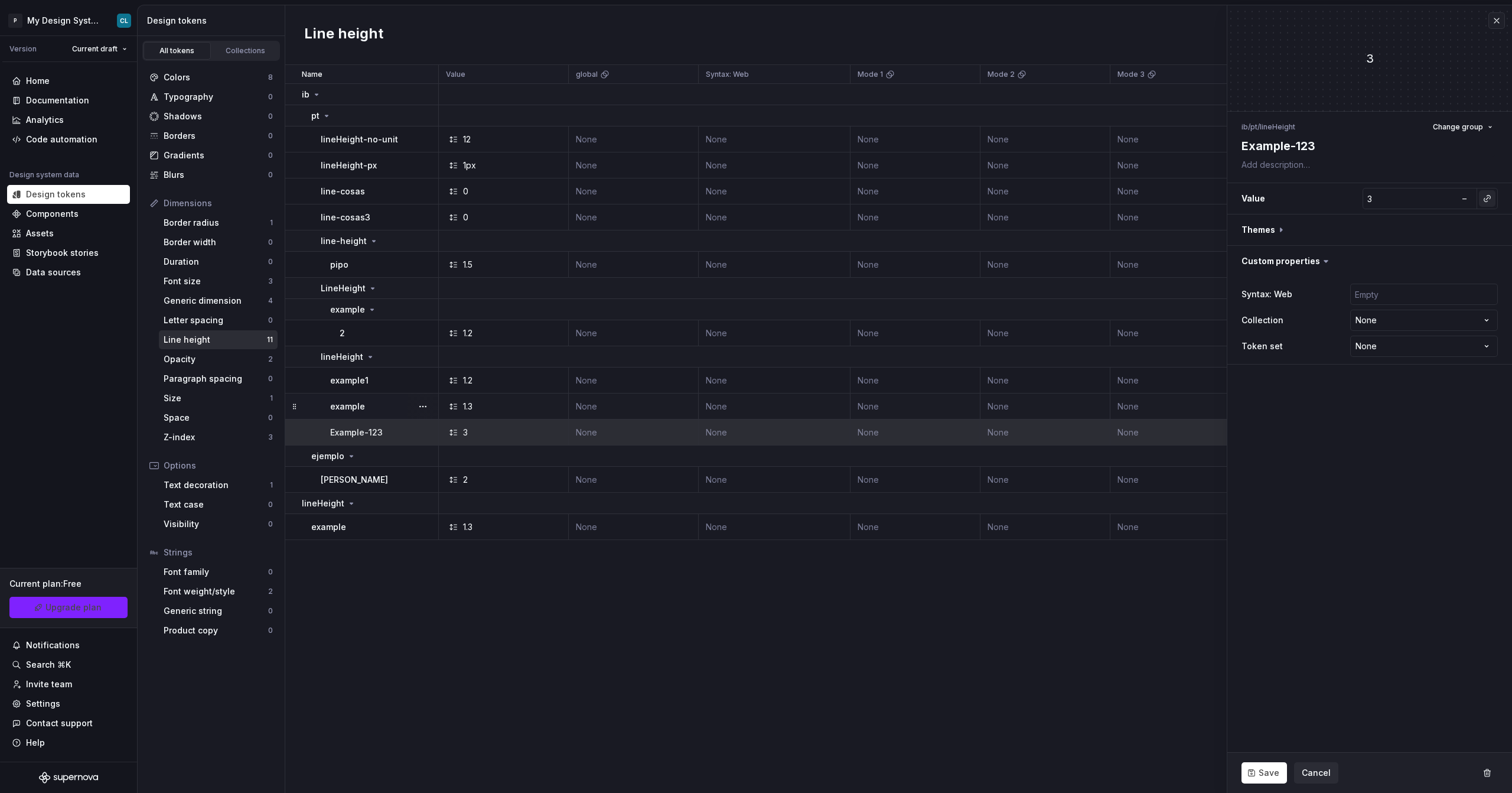
click at [1489, 199] on button "button" at bounding box center [1487, 199] width 16 height 17
click at [1454, 201] on html "P My Design System CL Version Current draft Home Documentation Analytics Code a…" at bounding box center [756, 396] width 1512 height 793
click at [1412, 205] on input "3" at bounding box center [1409, 198] width 93 height 21
click at [1463, 198] on span "–" at bounding box center [1464, 198] width 5 height 10
type textarea "*"
